Goal: Obtain resource: Download file/media

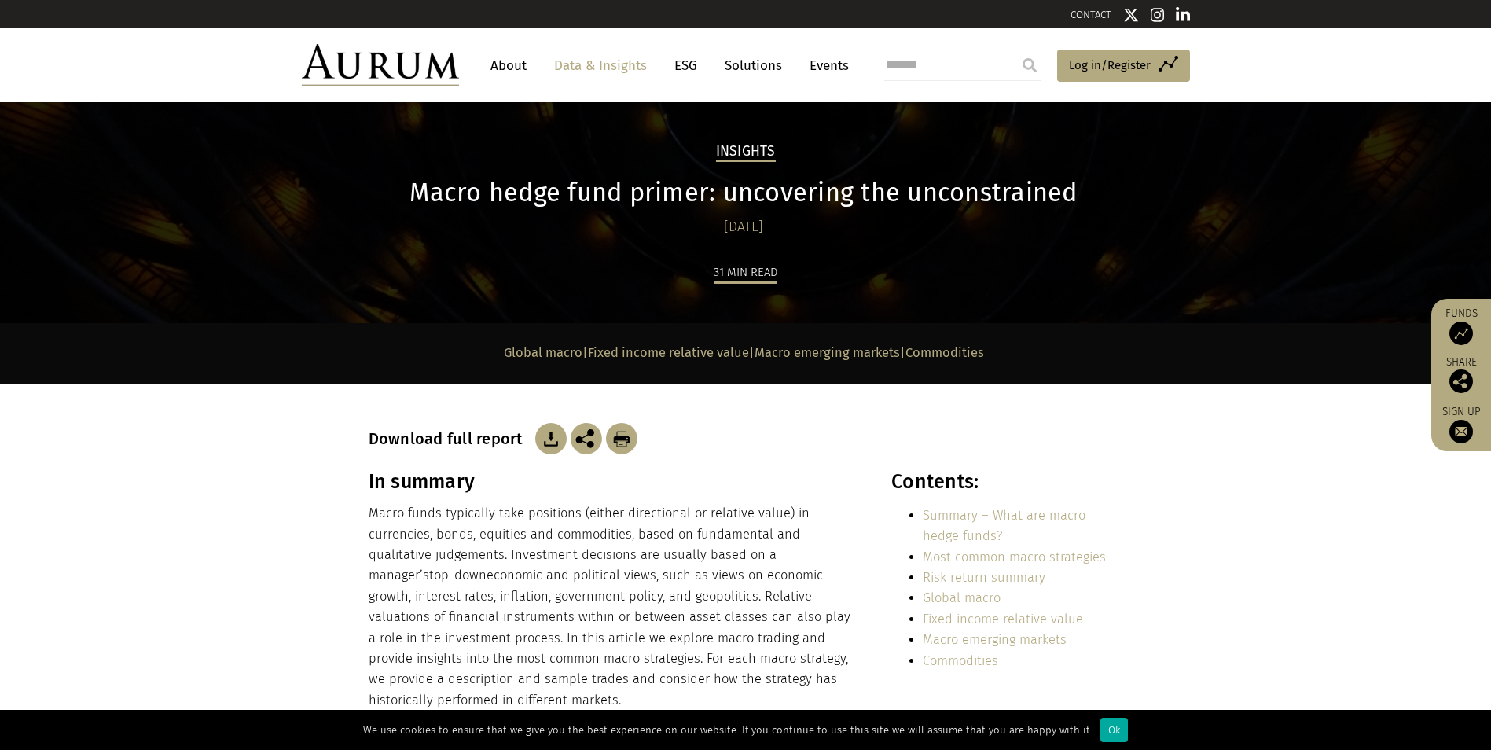
click at [519, 542] on p "Macro funds typically take positions (either directional or relative value) in …" at bounding box center [613, 606] width 489 height 207
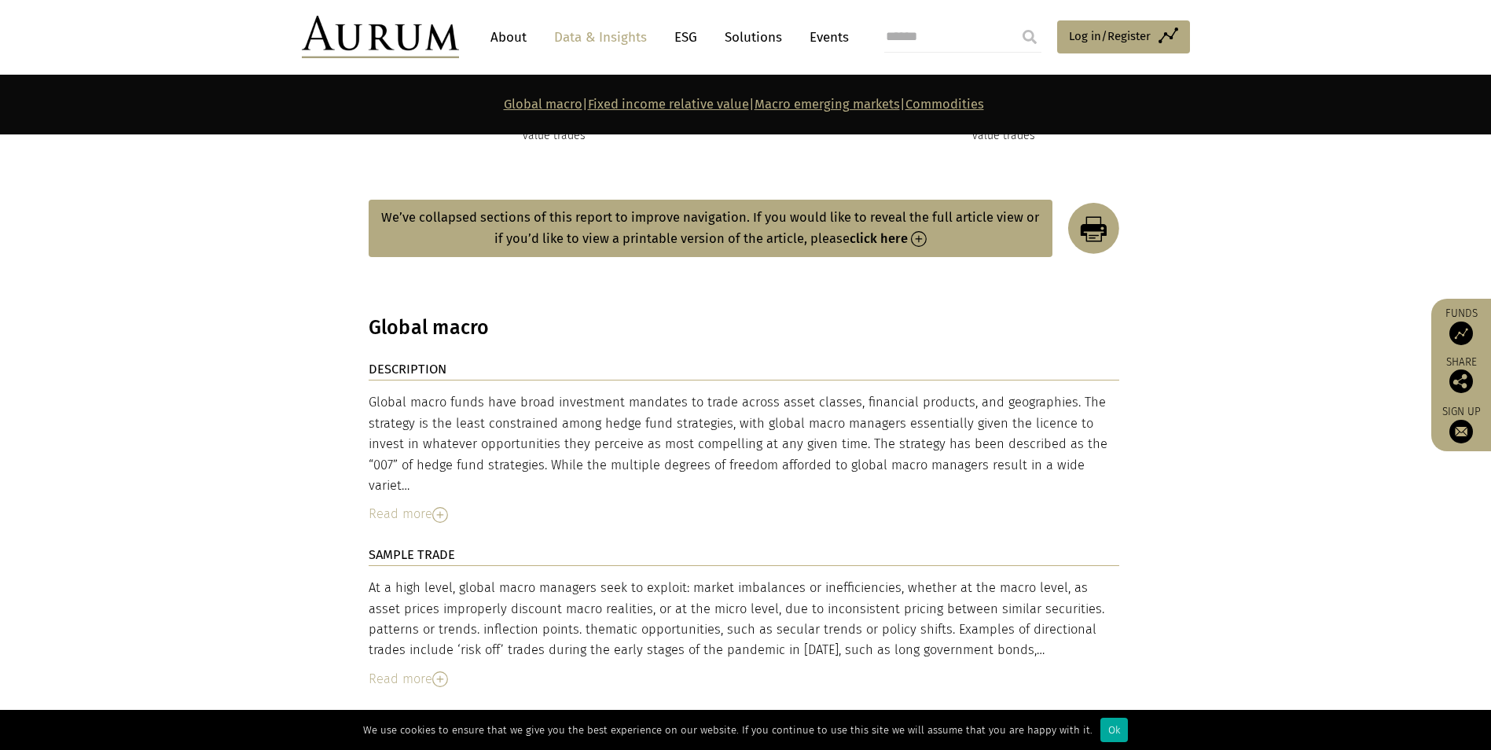
scroll to position [2672, 0]
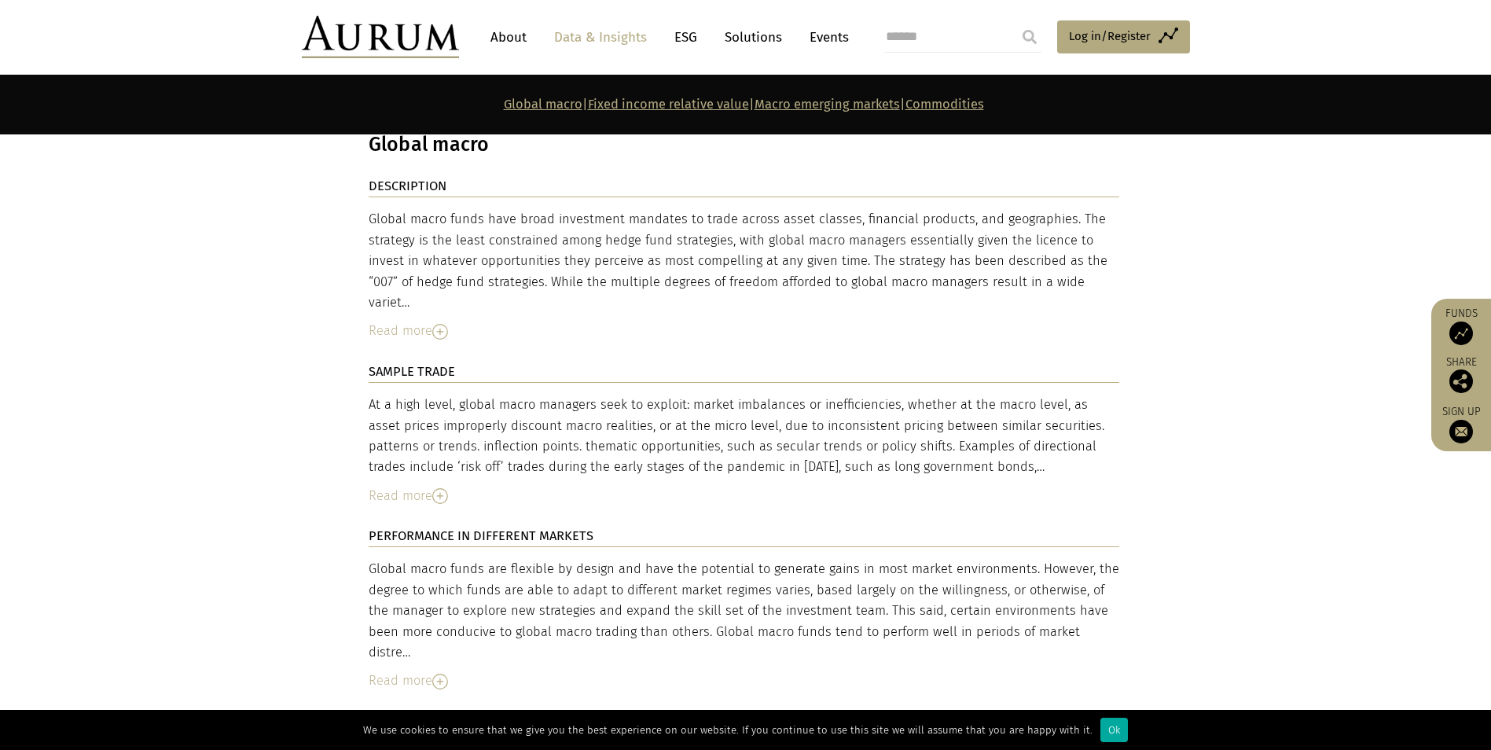
click at [409, 486] on div "Read more" at bounding box center [744, 496] width 750 height 20
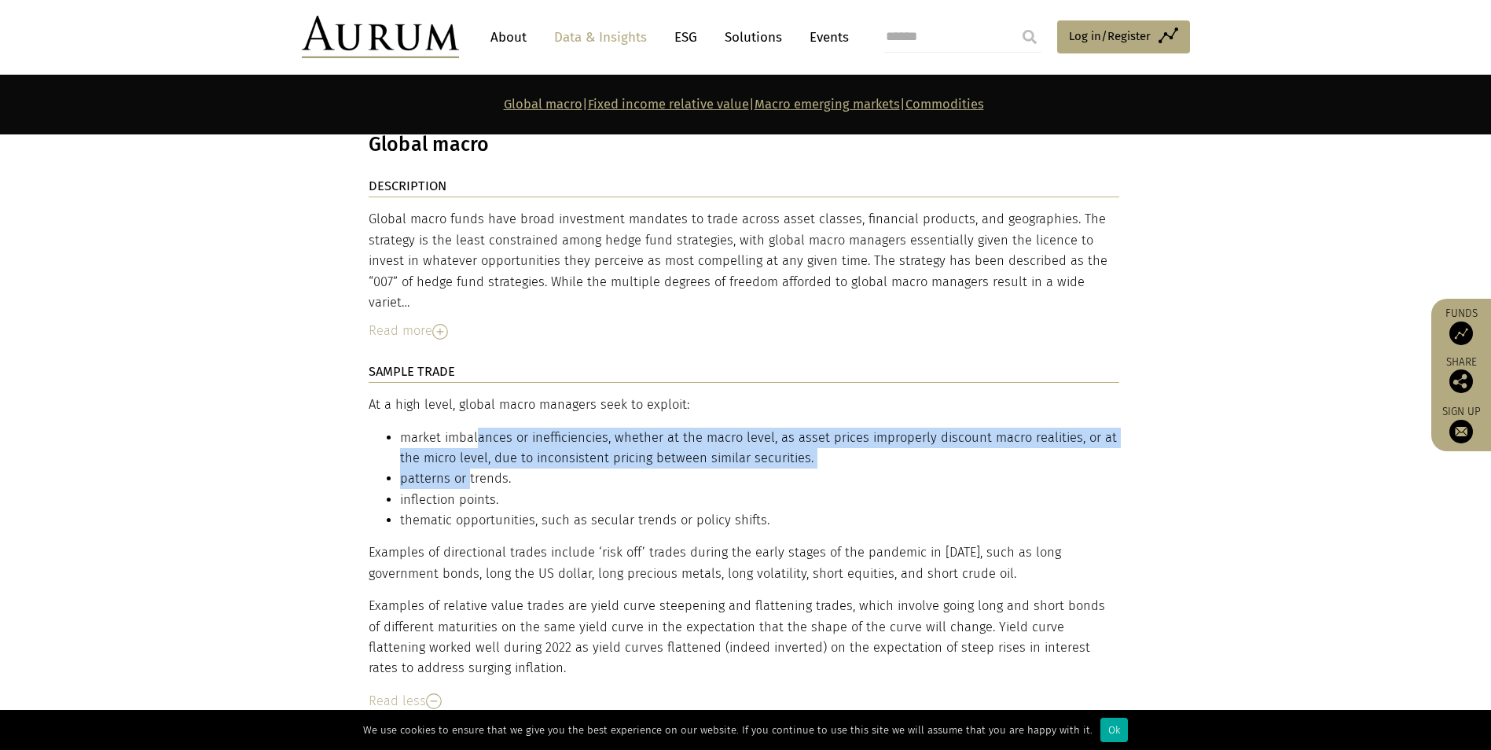
drag, startPoint x: 476, startPoint y: 376, endPoint x: 469, endPoint y: 431, distance: 56.2
click at [469, 431] on ul "market imbalances or inefficiencies, whether at the macro level, as asset price…" at bounding box center [744, 479] width 750 height 104
drag, startPoint x: 469, startPoint y: 431, endPoint x: 466, endPoint y: 442, distance: 10.7
click at [466, 490] on li "inflection points." at bounding box center [759, 500] width 719 height 20
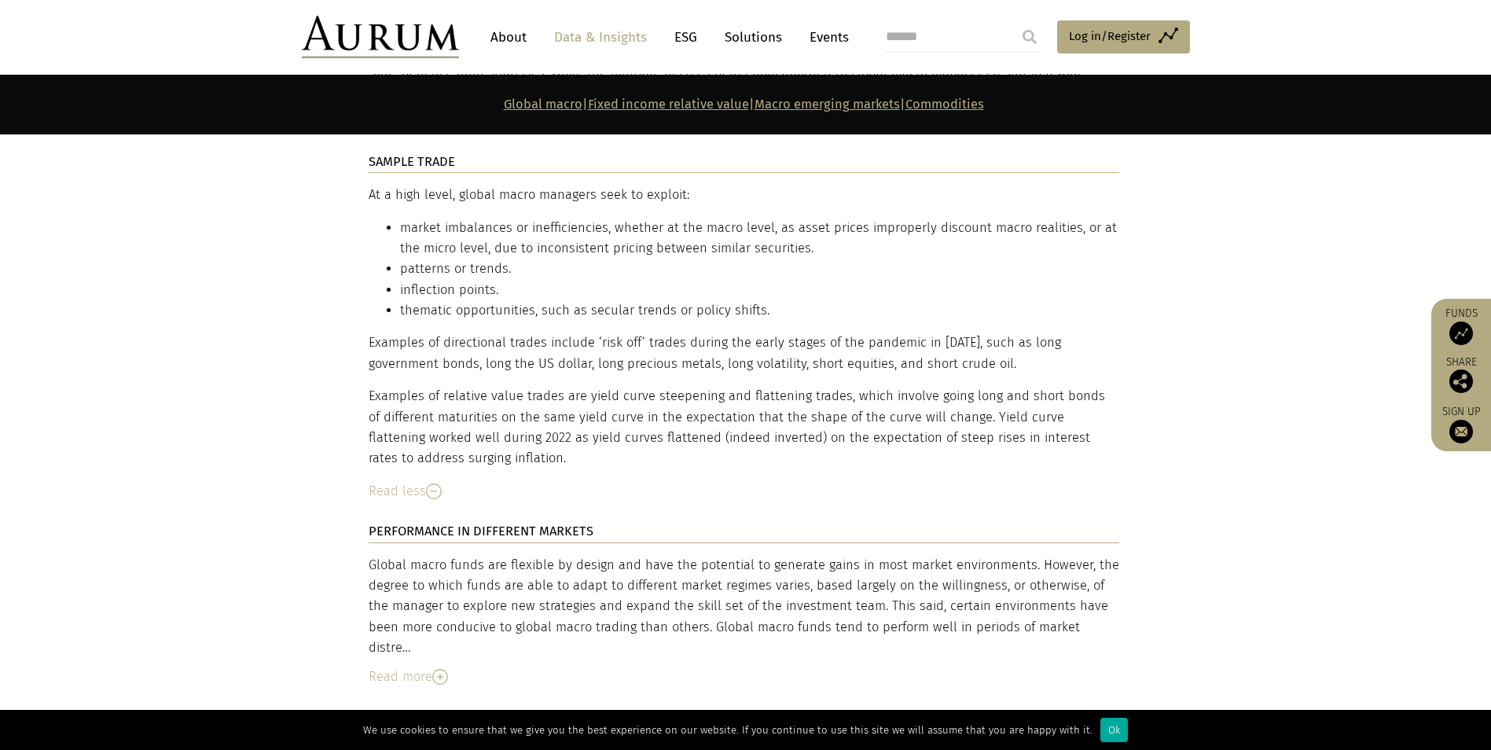
scroll to position [3117, 0]
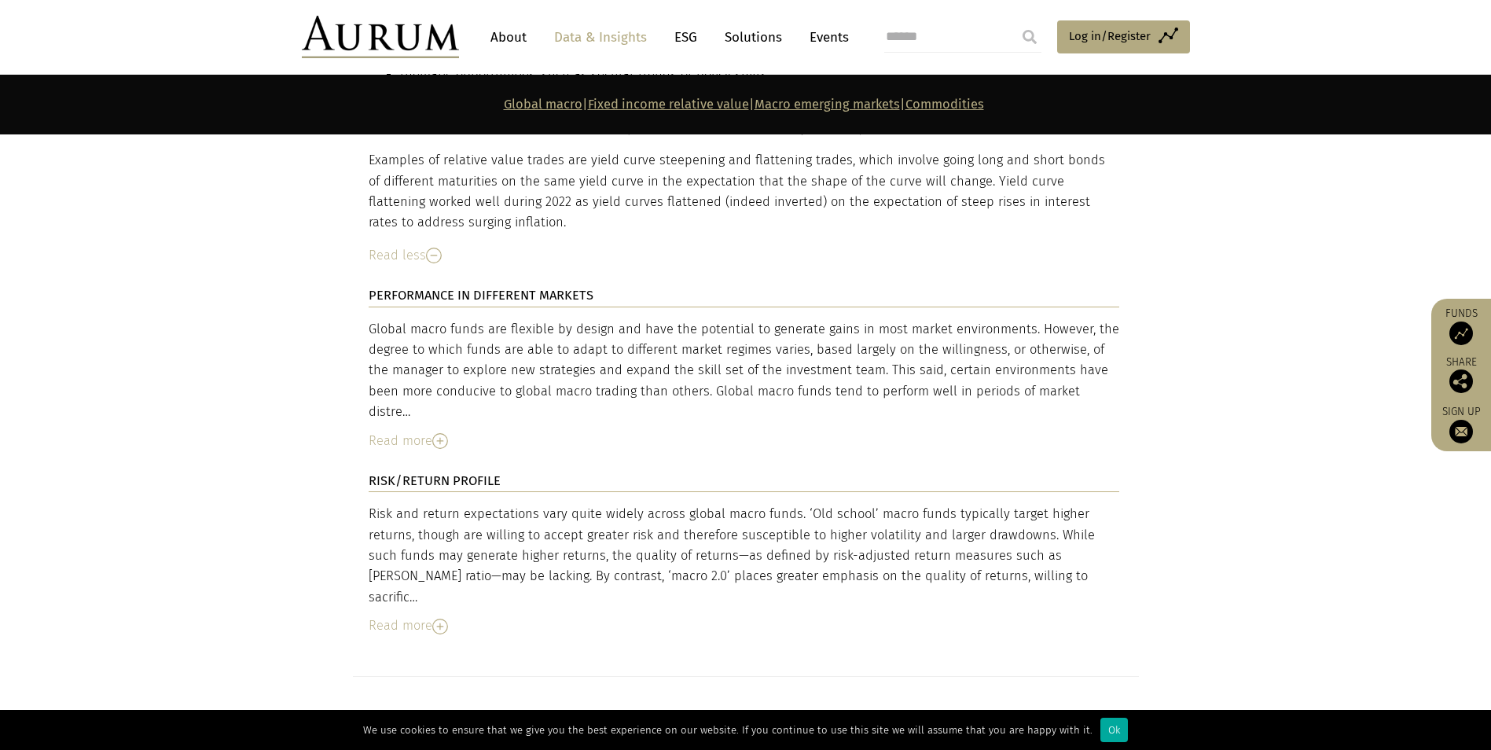
click at [504, 504] on div "Risk and return expectations vary quite widely across global macro funds. ‘Old …" at bounding box center [744, 556] width 750 height 104
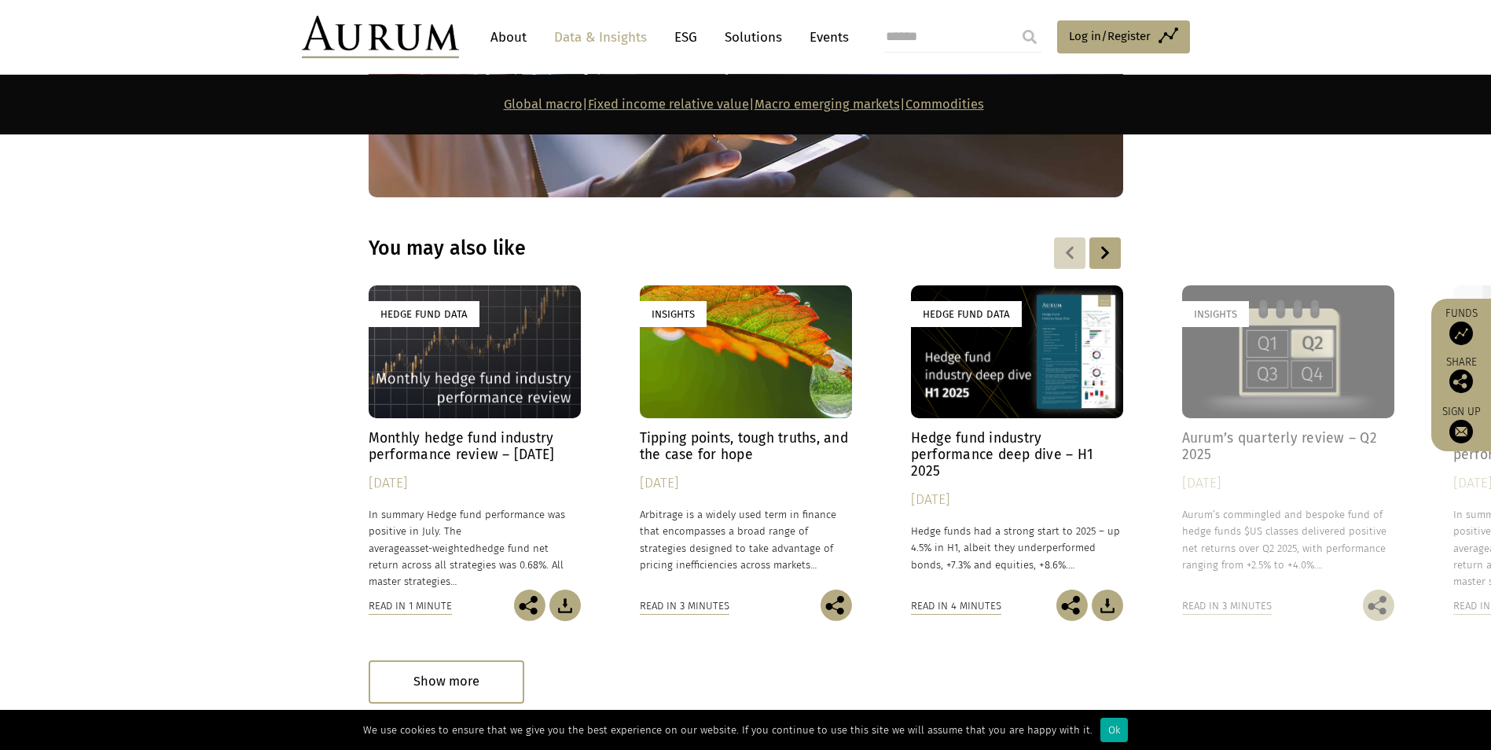
drag, startPoint x: 614, startPoint y: 449, endPoint x: 671, endPoint y: 788, distance: 343.5
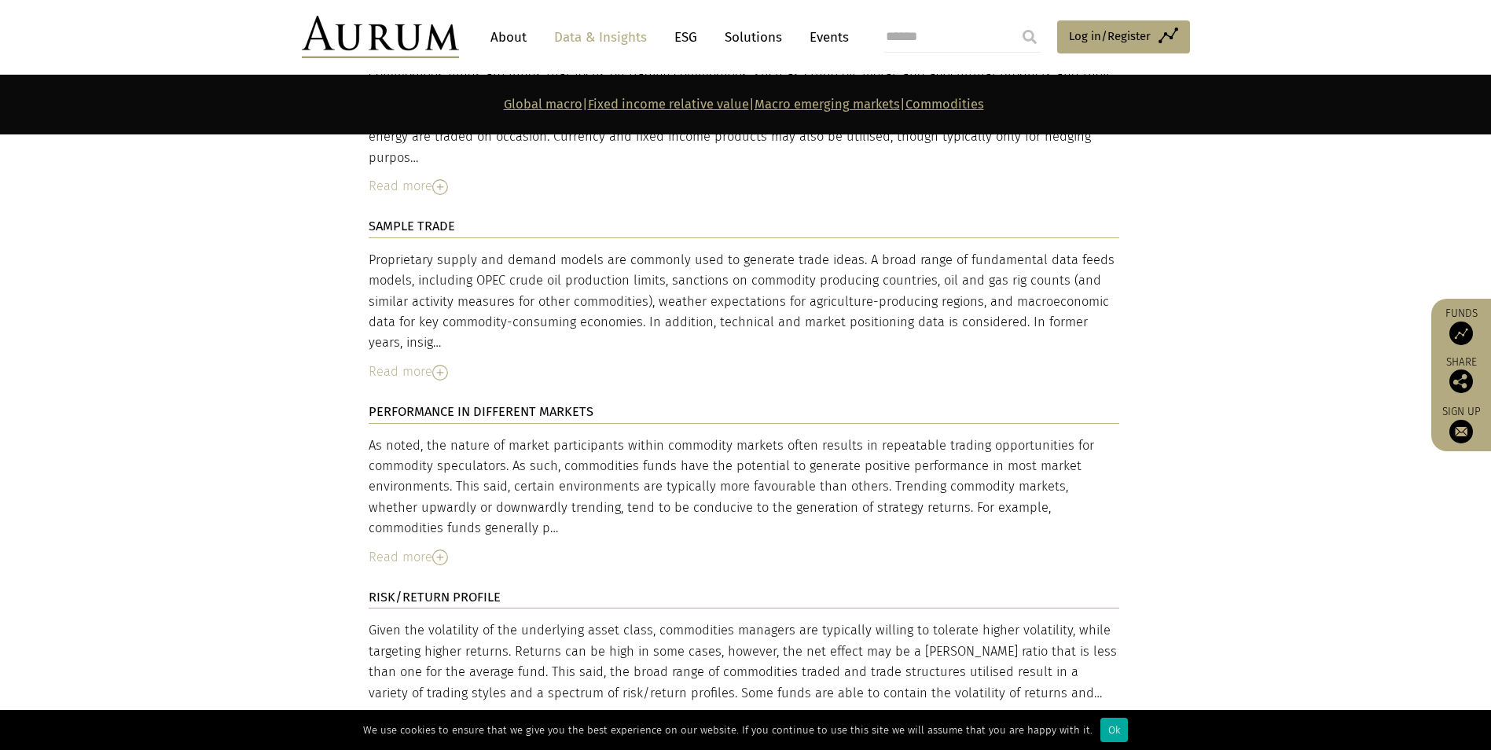
drag, startPoint x: 646, startPoint y: 706, endPoint x: 663, endPoint y: 468, distance: 238.7
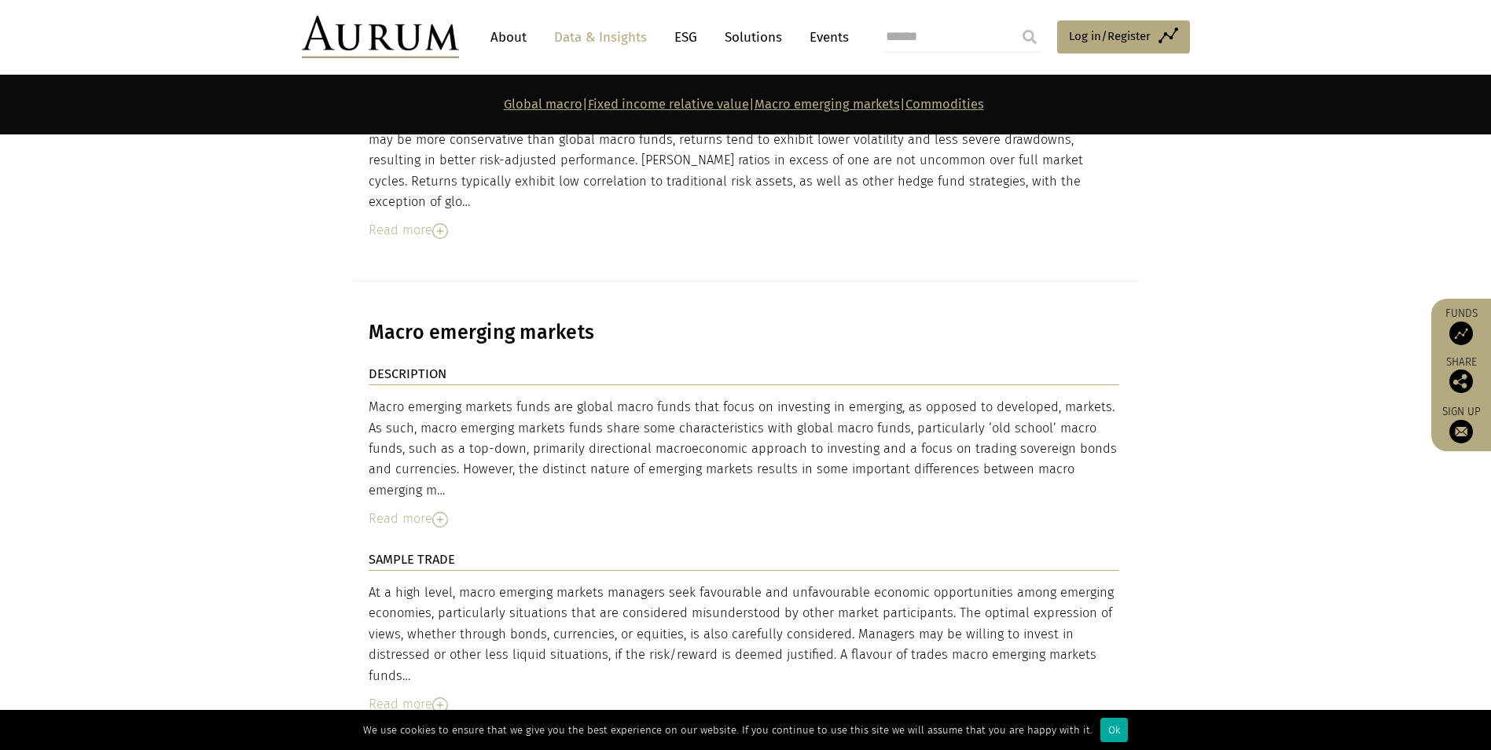
scroll to position [0, 0]
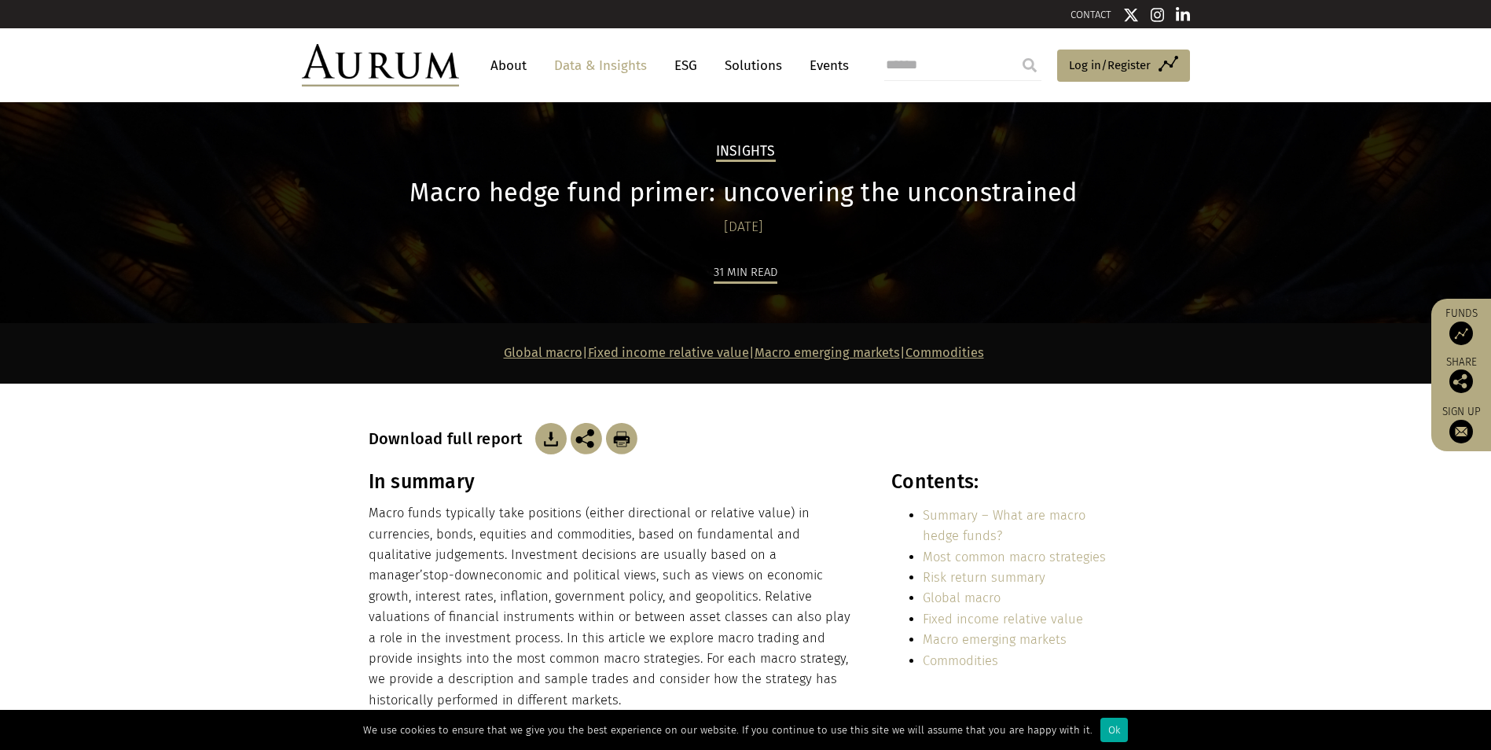
drag, startPoint x: 663, startPoint y: 468, endPoint x: 634, endPoint y: -58, distance: 526.5
click at [560, 430] on img at bounding box center [550, 438] width 31 height 31
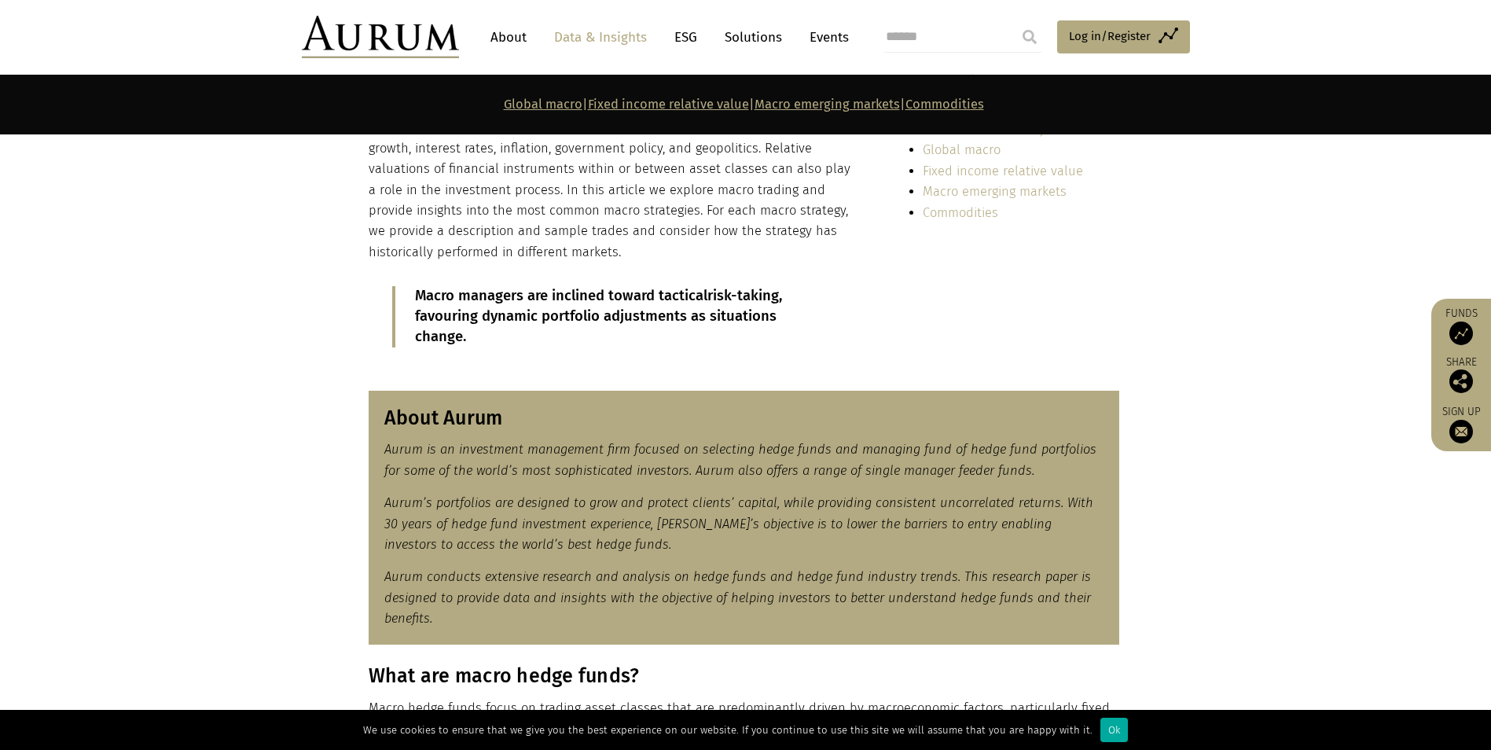
scroll to position [580, 0]
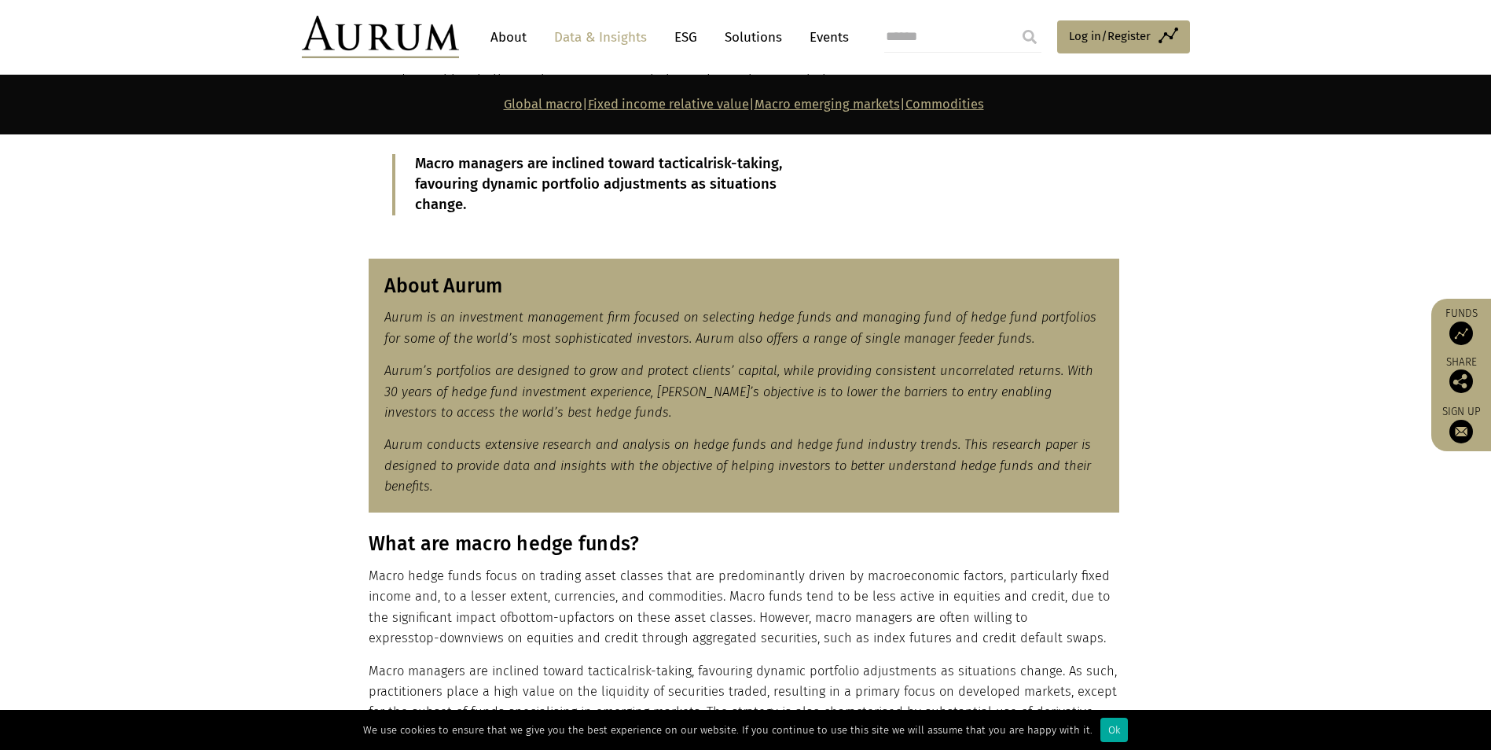
drag, startPoint x: 586, startPoint y: 343, endPoint x: 594, endPoint y: 424, distance: 80.5
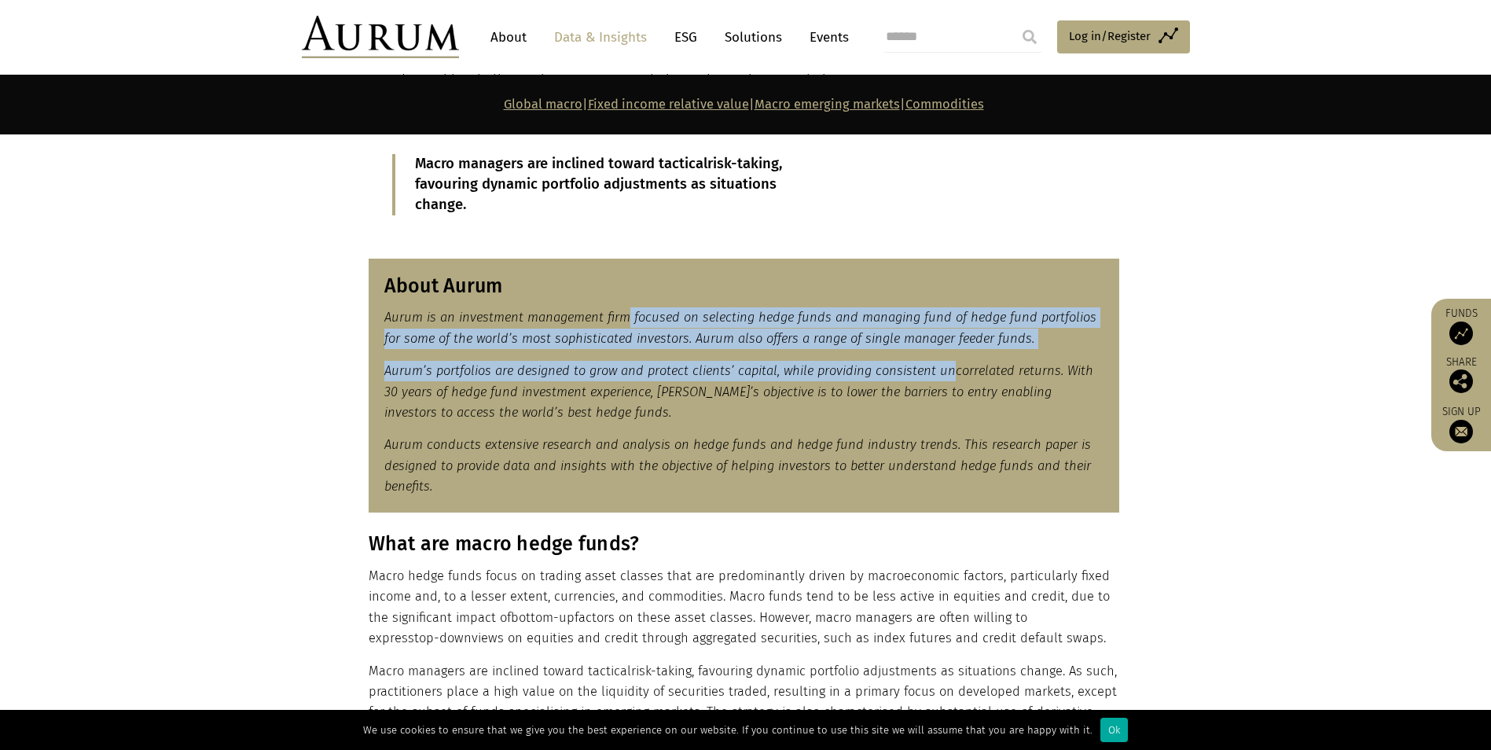
drag, startPoint x: 627, startPoint y: 314, endPoint x: 950, endPoint y: 351, distance: 325.0
click at [950, 351] on div "About Aurum Aurum is an investment management firm focused on selecting hedge f…" at bounding box center [744, 386] width 750 height 255
drag, startPoint x: 950, startPoint y: 351, endPoint x: 936, endPoint y: 383, distance: 34.5
click at [936, 383] on p "Aurum’s portfolios are designed to grow and protect clients’ capital, while pro…" at bounding box center [743, 392] width 719 height 62
